Goal: Information Seeking & Learning: Check status

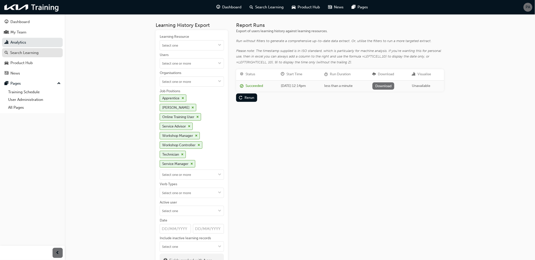
drag, startPoint x: 0, startPoint y: 0, endPoint x: 30, endPoint y: 53, distance: 60.4
click at [30, 53] on div "Search Learning" at bounding box center [24, 53] width 28 height 6
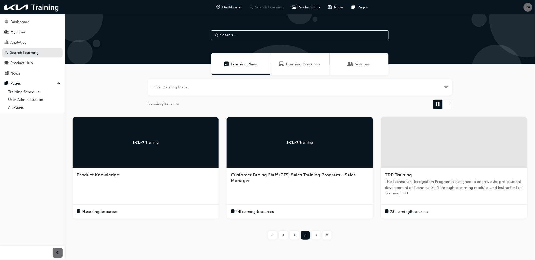
click at [429, 171] on div "TRP Training The Technician Recognition Program is designed to improve the prof…" at bounding box center [454, 186] width 146 height 36
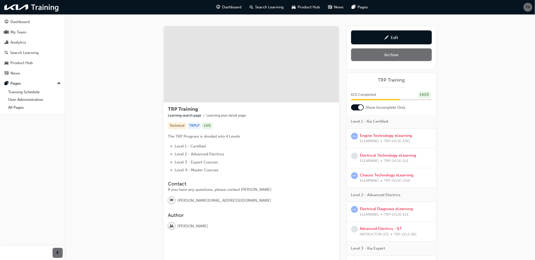
click at [358, 107] on div at bounding box center [360, 107] width 5 height 5
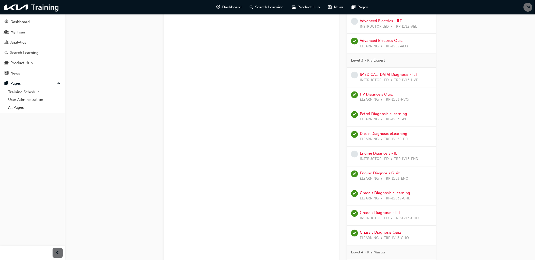
scroll to position [282, 0]
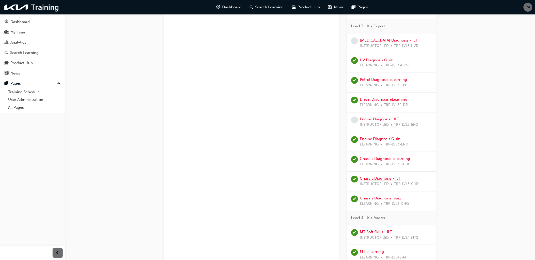
click at [365, 179] on link "Chassis Diagnosis - ILT" at bounding box center [380, 179] width 41 height 5
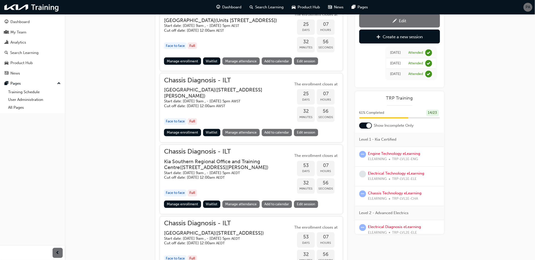
scroll to position [225, 0]
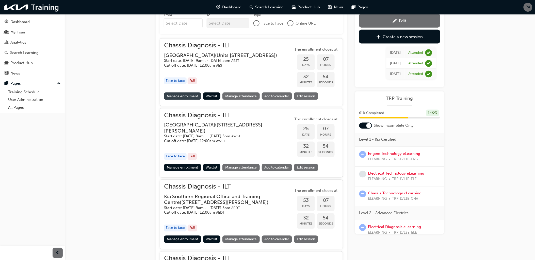
click at [185, 100] on link "Manage enrollment" at bounding box center [182, 96] width 37 height 7
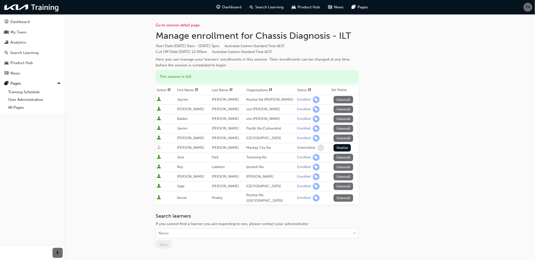
click at [301, 90] on th "Status" at bounding box center [313, 90] width 34 height 10
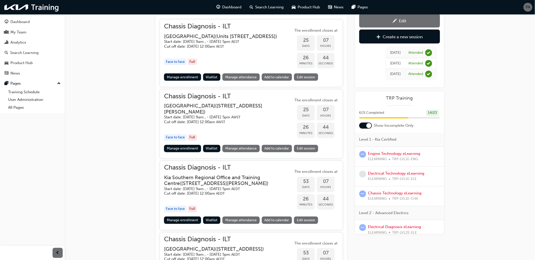
scroll to position [254, 0]
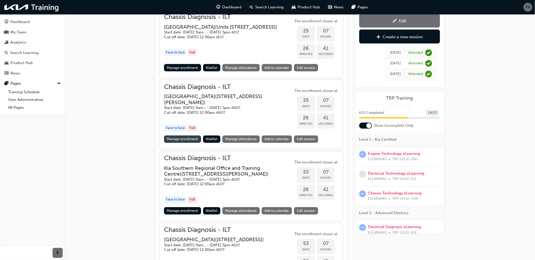
click at [178, 142] on link "Manage enrollment" at bounding box center [182, 139] width 37 height 7
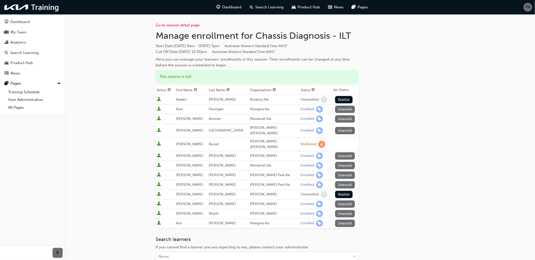
click at [311, 90] on span "sorting-icon" at bounding box center [313, 90] width 4 height 4
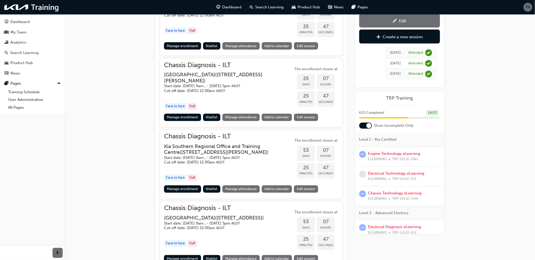
scroll to position [282, 0]
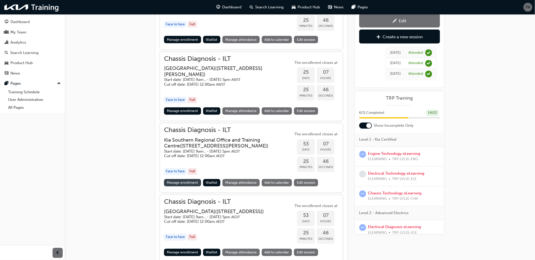
click at [180, 185] on link "Manage enrollment" at bounding box center [182, 182] width 37 height 7
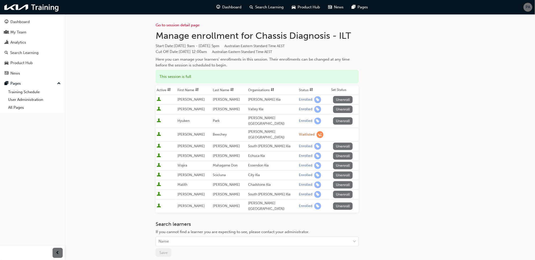
click at [309, 91] on span "sorting-icon" at bounding box center [311, 90] width 4 height 4
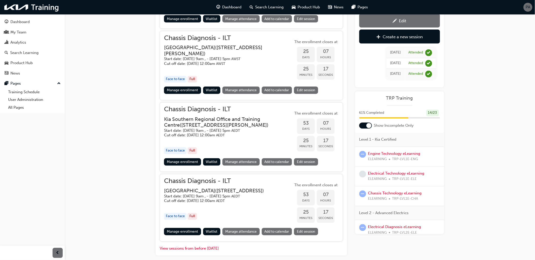
scroll to position [330, 0]
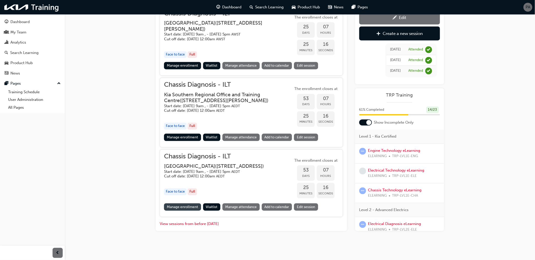
click at [185, 207] on link "Manage enrollment" at bounding box center [182, 207] width 37 height 7
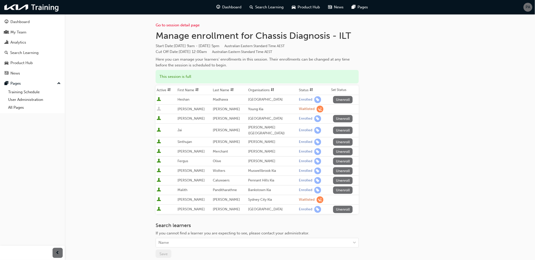
click at [309, 90] on span "sorting-icon" at bounding box center [311, 90] width 4 height 4
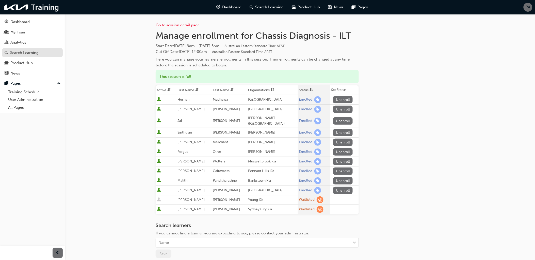
click at [27, 54] on div "Search Learning" at bounding box center [24, 53] width 28 height 6
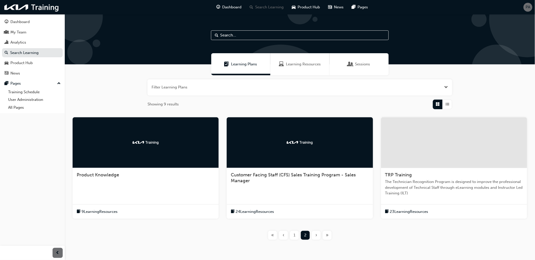
click at [432, 175] on div "TRP Training" at bounding box center [454, 175] width 138 height 6
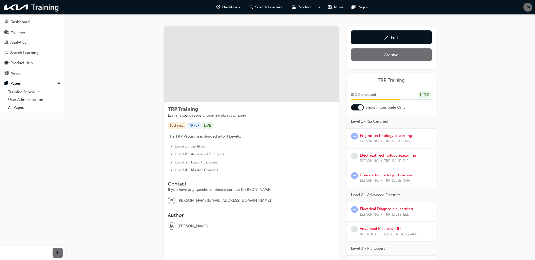
click at [356, 107] on div at bounding box center [357, 108] width 13 height 6
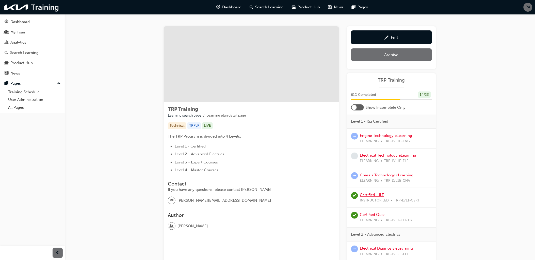
click at [371, 194] on link "Certified - ILT" at bounding box center [372, 195] width 24 height 5
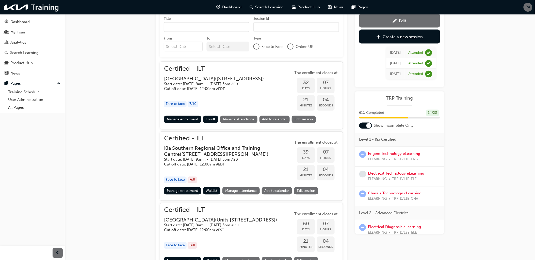
scroll to position [276, 0]
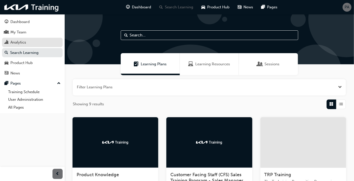
click at [29, 41] on div "Analytics" at bounding box center [33, 42] width 56 height 6
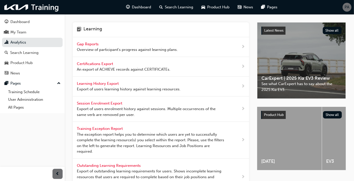
click at [98, 47] on span "Overview of participant's progress against learning plans." at bounding box center [127, 50] width 101 height 6
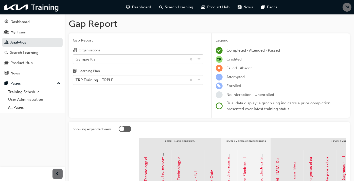
click at [101, 60] on div "Gympie Kia" at bounding box center [129, 59] width 113 height 9
click at [76, 60] on input "Organisations Gympie Kia" at bounding box center [76, 59] width 1 height 4
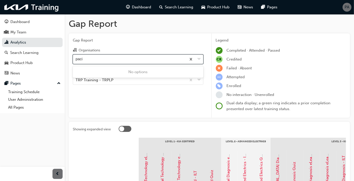
type input "pacif"
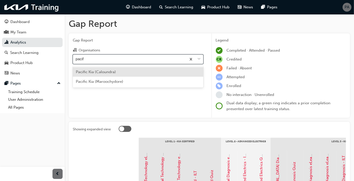
click at [104, 68] on div "Pacific Kia (Caloundra)" at bounding box center [138, 72] width 131 height 10
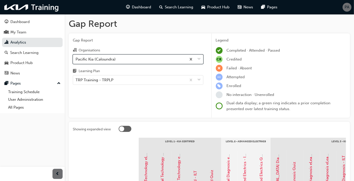
click at [96, 58] on div "Pacific Kia (Caloundra)" at bounding box center [96, 59] width 40 height 6
click at [76, 58] on input "Organisations option Pacific Kia (Caloundra), selected. 0 results available. Se…" at bounding box center [76, 59] width 1 height 4
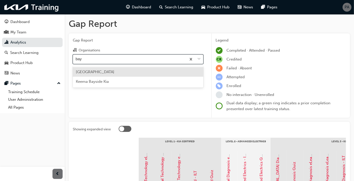
type input "bay"
click at [94, 70] on span "[GEOGRAPHIC_DATA]" at bounding box center [95, 72] width 39 height 5
